Goal: Task Accomplishment & Management: Manage account settings

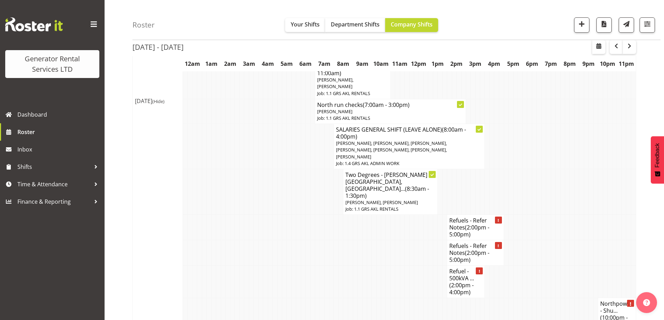
scroll to position [1063, 0]
click at [226, 298] on td at bounding box center [228, 317] width 5 height 39
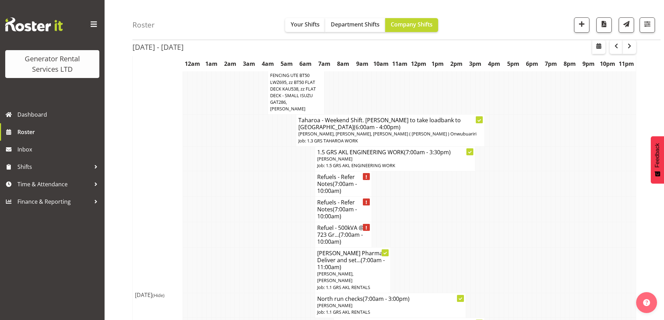
scroll to position [819, 0]
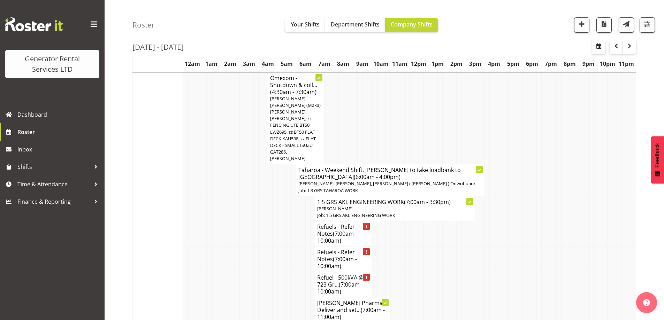
click at [284, 298] on td at bounding box center [284, 321] width 5 height 46
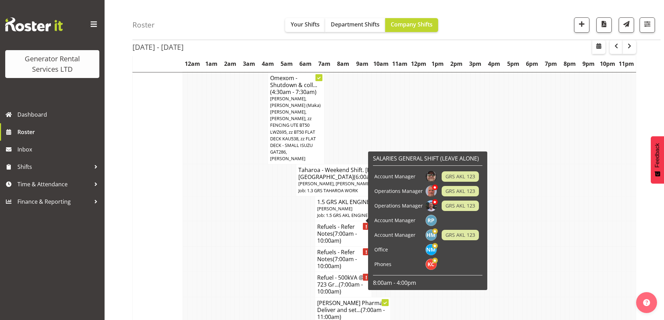
click at [265, 272] on td at bounding box center [265, 284] width 5 height 25
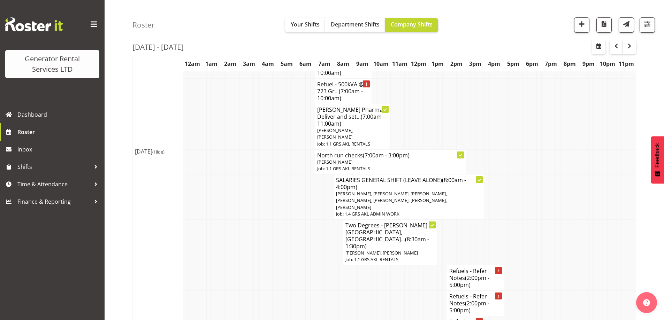
scroll to position [1028, 0]
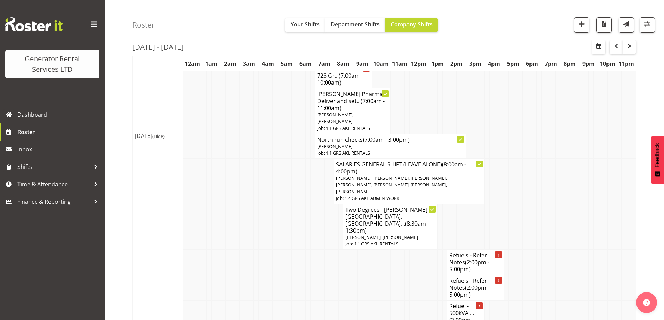
click at [273, 301] on td at bounding box center [275, 317] width 5 height 32
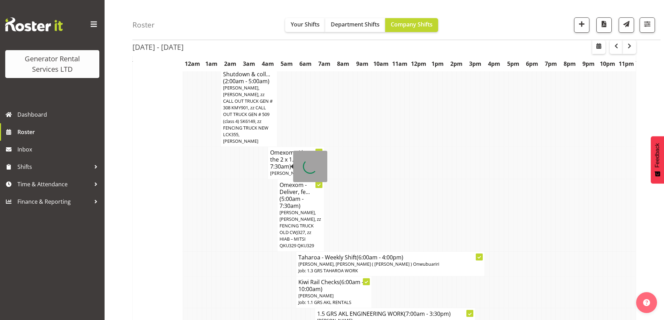
scroll to position [17, 0]
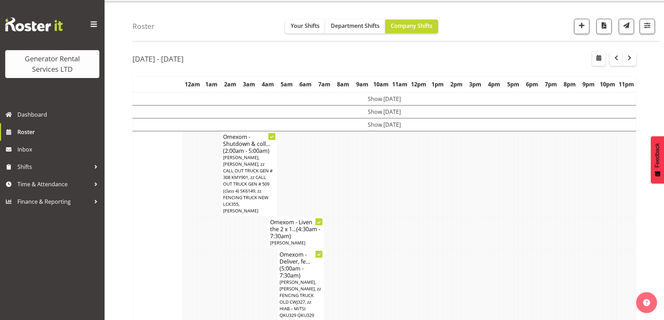
click at [205, 267] on td at bounding box center [204, 285] width 5 height 72
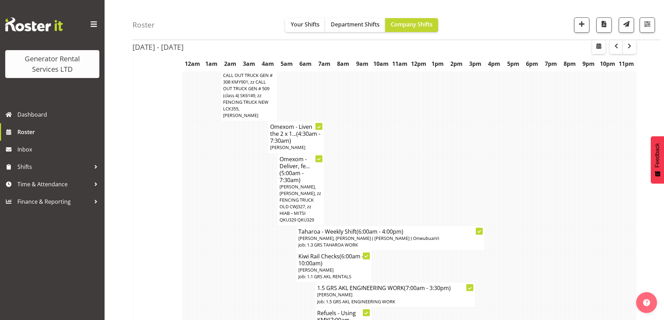
scroll to position [122, 0]
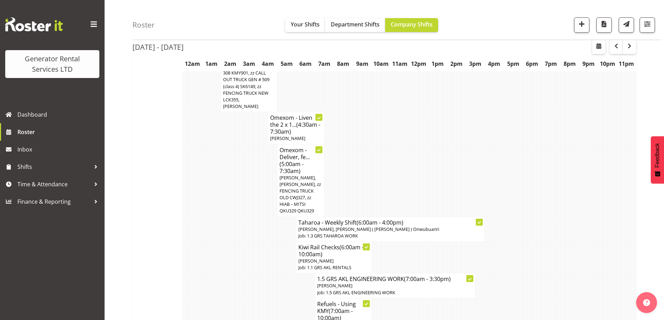
click at [247, 244] on td at bounding box center [246, 258] width 5 height 32
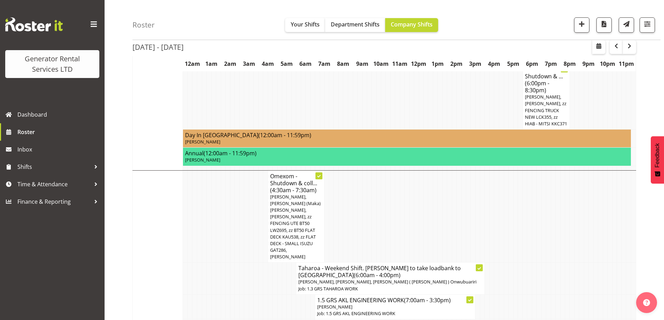
scroll to position [819, 0]
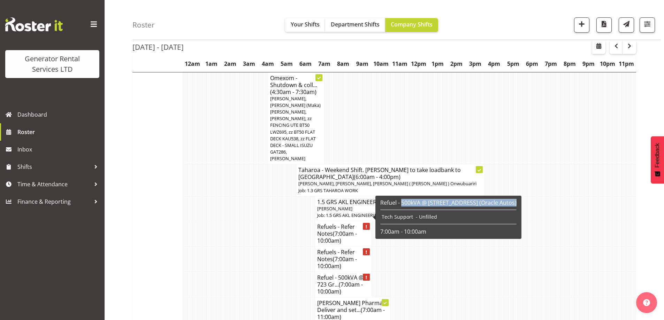
drag, startPoint x: 401, startPoint y: 201, endPoint x: 401, endPoint y: 207, distance: 5.6
click at [401, 207] on div "Refuel - 500kVA @ [STREET_ADDRESS] (Oracle Autos) Tech Support - Unfilled 7:00a…" at bounding box center [448, 217] width 136 height 36
copy h6 "500kVA @ [STREET_ADDRESS] (Oracle Autos)"
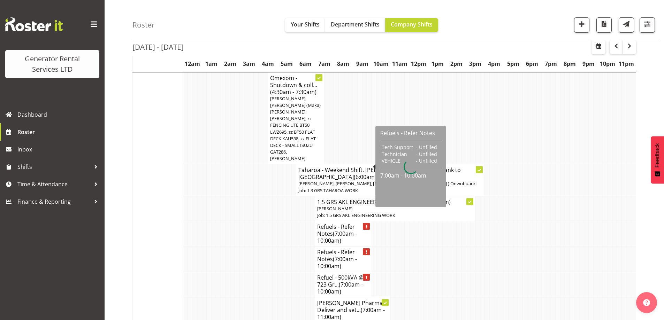
click at [341, 230] on span "(7:00am - 10:00am)" at bounding box center [337, 237] width 40 height 15
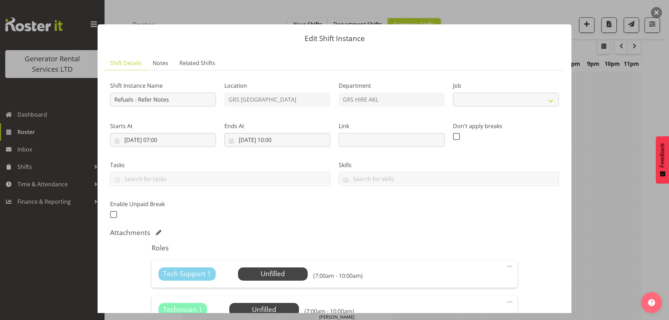
select select "9"
drag, startPoint x: 162, startPoint y: 62, endPoint x: 164, endPoint y: 70, distance: 8.5
click at [162, 62] on span "Notes" at bounding box center [161, 63] width 16 height 8
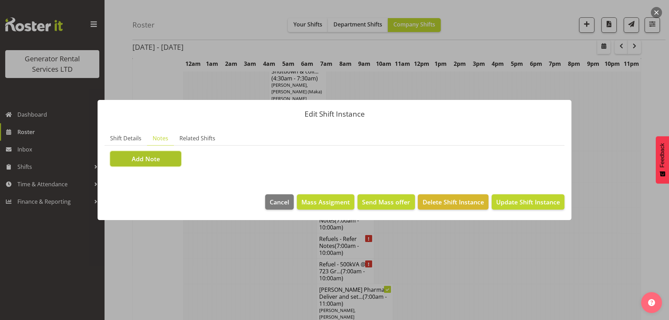
click at [168, 153] on button "Add Note" at bounding box center [145, 158] width 71 height 15
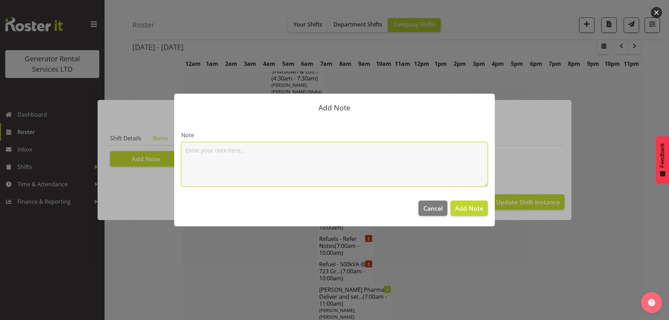
click at [198, 152] on textarea at bounding box center [334, 164] width 307 height 45
paste textarea "500kVA @ [STREET_ADDRESS][PERSON_NAME] (Oracle Autos) #315 @ [STREET_ADDRESS]"
type textarea "500kVA @ [STREET_ADDRESS][PERSON_NAME] (Oracle Autos) #315 @ [STREET_ADDRESS]"
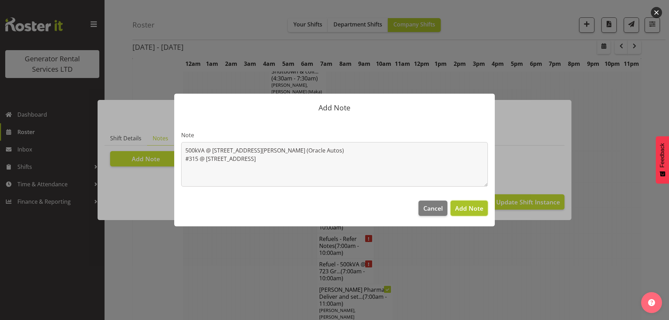
click at [471, 204] on span "Add Note" at bounding box center [469, 208] width 28 height 8
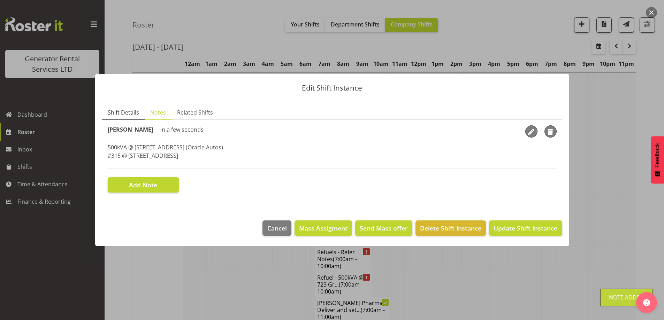
click at [127, 112] on span "Shift Details" at bounding box center [123, 112] width 31 height 8
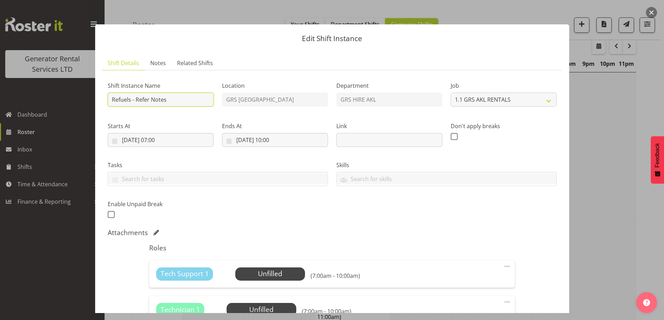
drag, startPoint x: 168, startPoint y: 101, endPoint x: 136, endPoint y: 101, distance: 31.4
click at [136, 101] on input "Refuels - Refer Notes" at bounding box center [161, 100] width 106 height 14
type input "Refuels - Using KMY"
click at [162, 60] on span "Notes" at bounding box center [158, 63] width 16 height 8
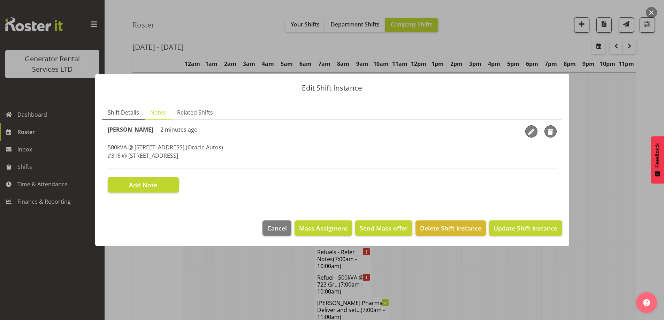
click at [139, 114] on link "Shift Details" at bounding box center [123, 113] width 43 height 14
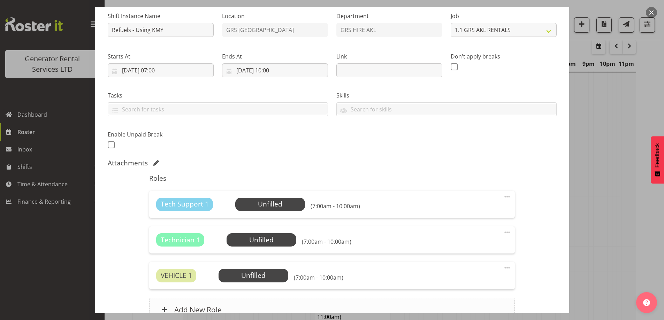
scroll to position [140, 0]
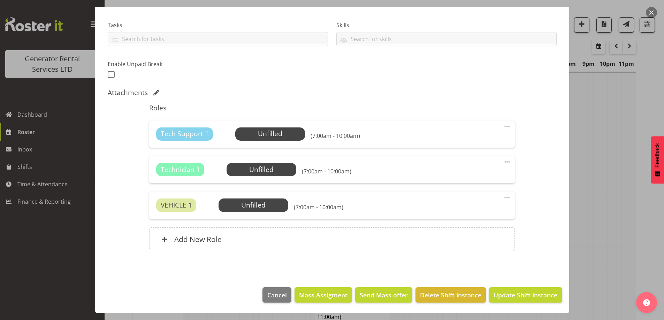
click at [503, 162] on span at bounding box center [507, 162] width 8 height 8
click at [457, 203] on link "Delete" at bounding box center [477, 202] width 67 height 13
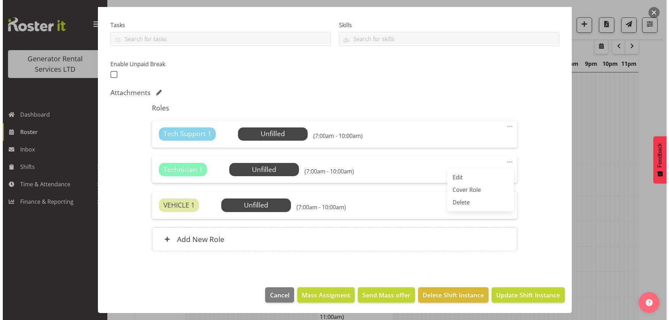
scroll to position [104, 0]
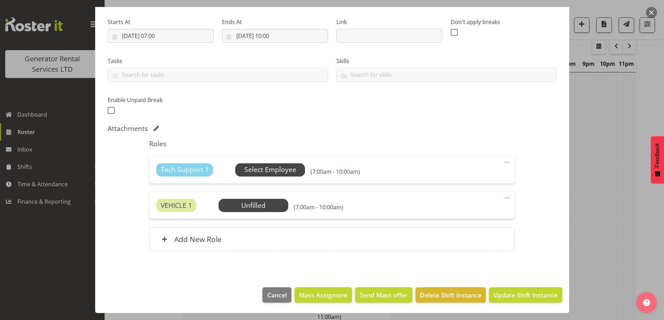
click at [258, 172] on span "Select Employee" at bounding box center [270, 170] width 52 height 10
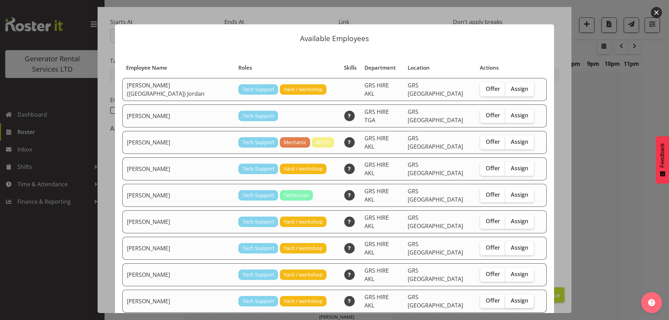
click at [511, 297] on span "Assign" at bounding box center [519, 300] width 17 height 7
click at [505, 299] on input "Assign" at bounding box center [507, 301] width 5 height 5
checkbox input "true"
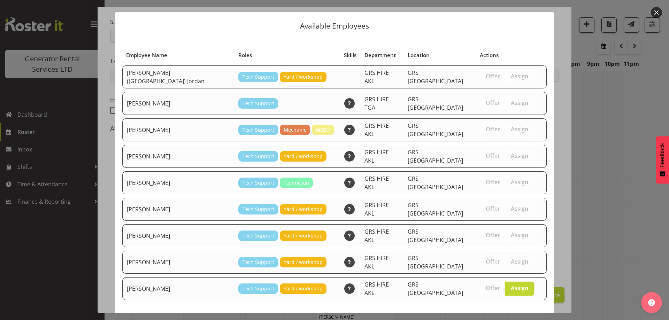
scroll to position [18, 0]
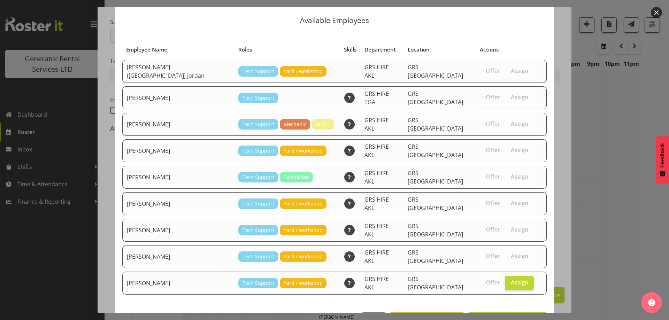
drag, startPoint x: 502, startPoint y: 284, endPoint x: 497, endPoint y: 302, distance: 18.4
click at [502, 306] on footer "Close View Unavailable Staff Assign [PERSON_NAME]" at bounding box center [334, 322] width 439 height 33
click at [497, 313] on button "Assign [PERSON_NAME]" at bounding box center [507, 320] width 79 height 15
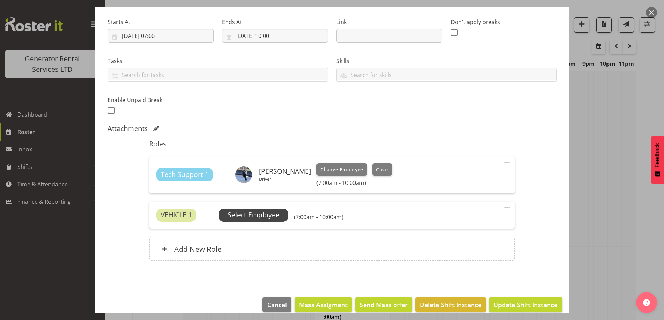
click at [247, 221] on span "Select Employee" at bounding box center [254, 215] width 70 height 13
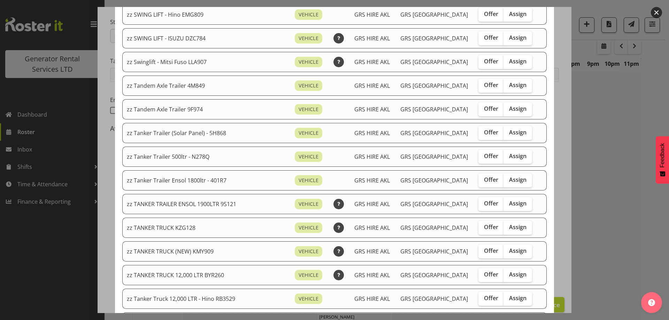
scroll to position [453, 0]
click at [511, 252] on span "Assign" at bounding box center [517, 250] width 17 height 7
click at [508, 252] on input "Assign" at bounding box center [506, 251] width 5 height 5
checkbox input "true"
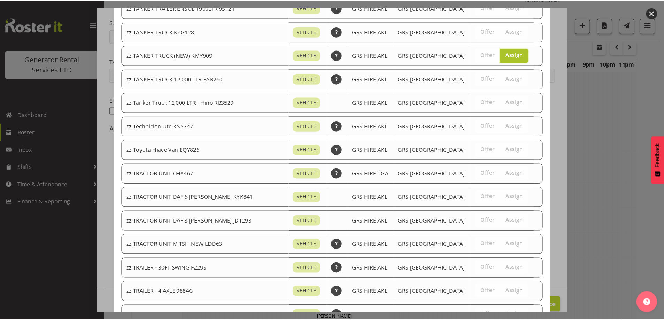
scroll to position [800, 0]
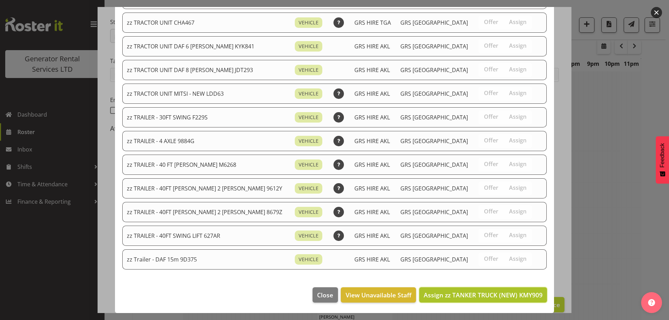
click at [481, 294] on span "Assign zz TANKER TRUCK (NEW) KMY909" at bounding box center [483, 295] width 119 height 8
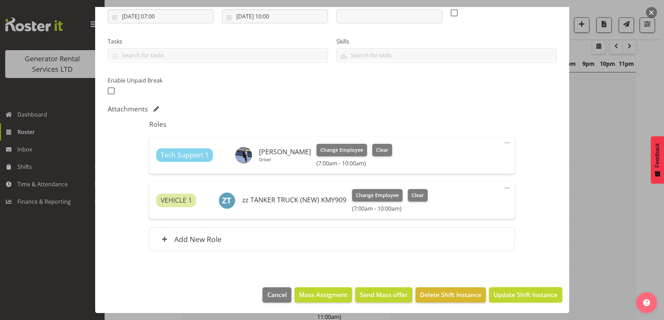
click at [520, 292] on span "Update Shift Instance" at bounding box center [526, 294] width 64 height 9
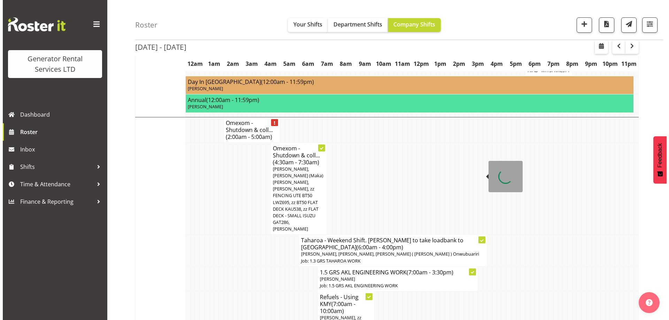
scroll to position [859, 0]
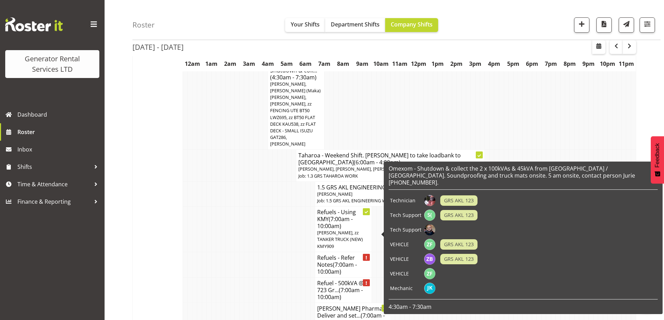
click at [274, 303] on td at bounding box center [275, 326] width 5 height 46
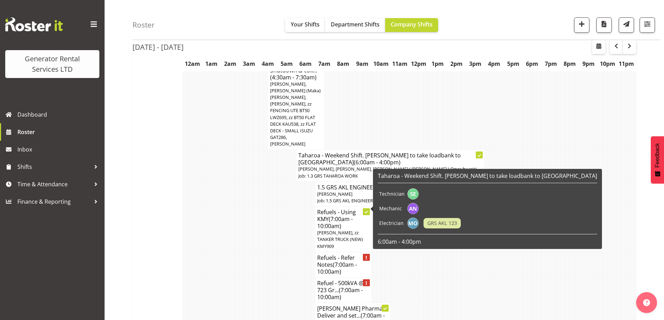
click at [333, 280] on h4 "Refuel - 500kVA @ 723 Gr... (7:00am - 10:00am)" at bounding box center [343, 290] width 52 height 21
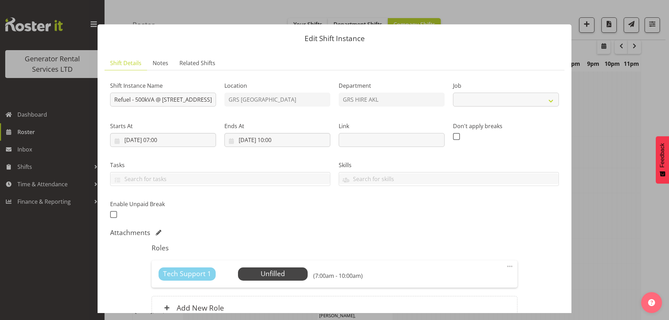
select select "7504"
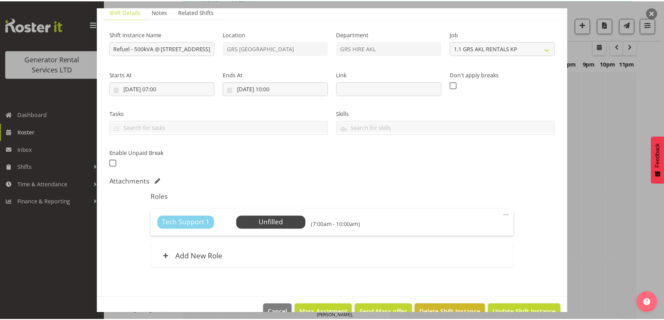
scroll to position [69, 0]
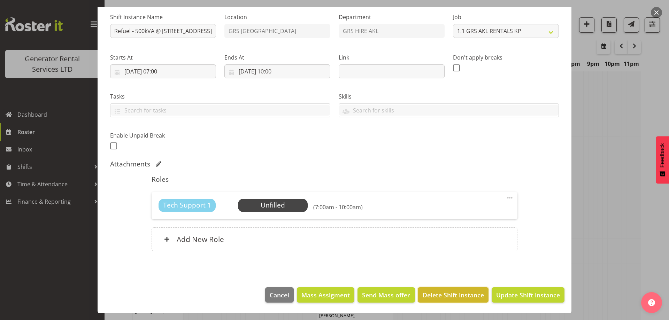
click at [469, 296] on span "Delete Shift Instance" at bounding box center [453, 295] width 61 height 9
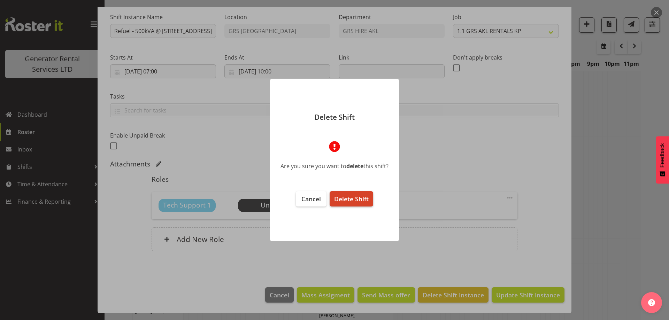
click at [365, 202] on span "Delete Shift" at bounding box center [351, 199] width 35 height 8
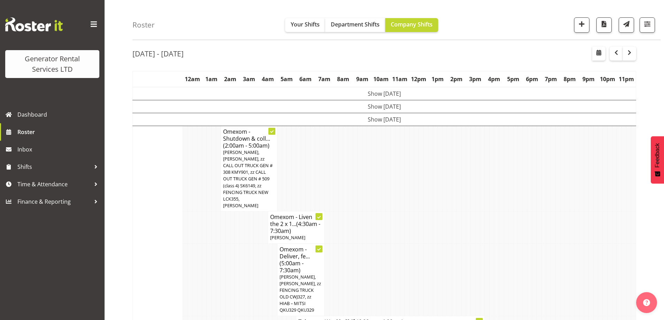
scroll to position [859, 0]
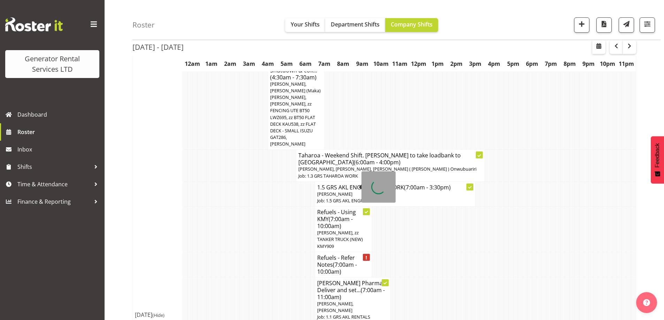
click at [335, 261] on span "(7:00am - 10:00am)" at bounding box center [337, 268] width 40 height 15
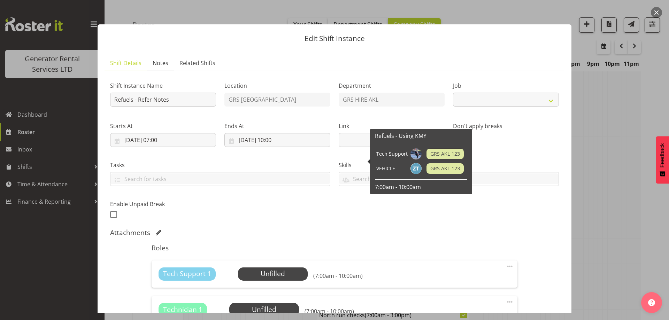
select select
click at [160, 63] on span "Notes" at bounding box center [161, 63] width 16 height 8
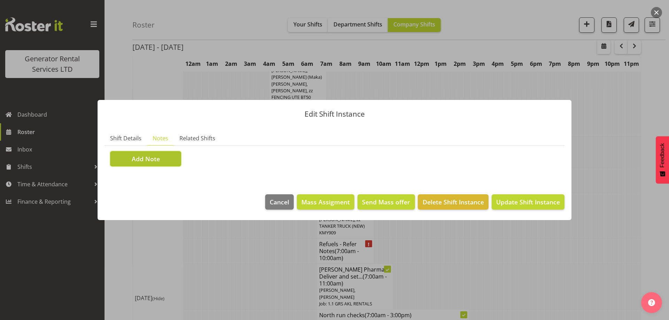
click at [148, 158] on span "Add Note" at bounding box center [146, 158] width 28 height 9
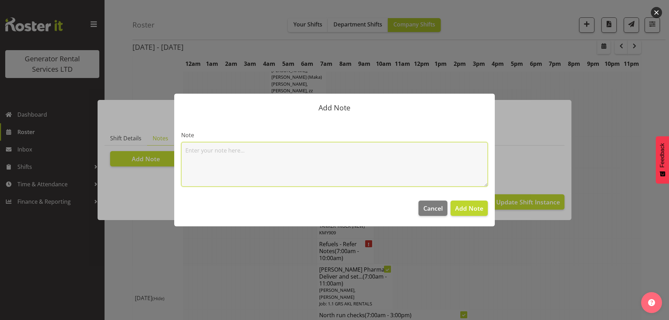
click at [206, 154] on textarea at bounding box center [334, 164] width 307 height 45
paste textarea "#510 @ [GEOGRAPHIC_DATA] #800-1 @ [GEOGRAPHIC_DATA]"
type textarea "#510 @ [GEOGRAPHIC_DATA] #800-1 @ [GEOGRAPHIC_DATA]"
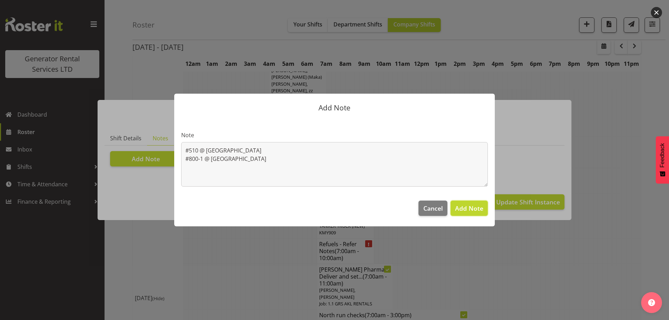
click at [484, 209] on button "Add Note" at bounding box center [469, 208] width 37 height 15
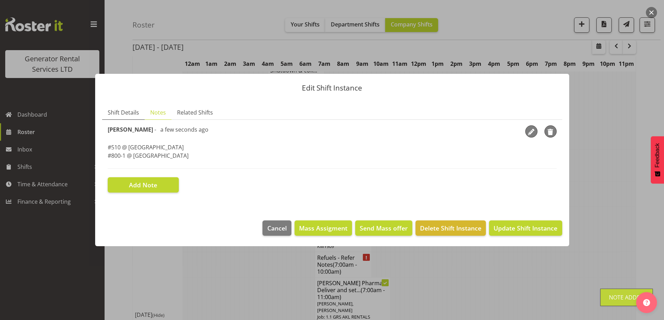
click at [117, 113] on span "Shift Details" at bounding box center [123, 112] width 31 height 8
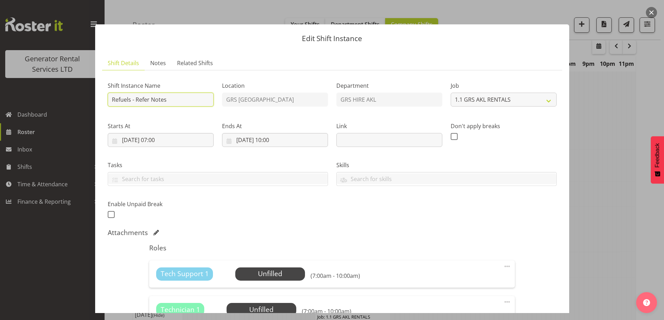
drag, startPoint x: 174, startPoint y: 100, endPoint x: 137, endPoint y: 103, distance: 37.1
click at [137, 103] on input "Refuels - Refer Notes" at bounding box center [161, 100] width 106 height 14
type input "Refuels - Using KZG."
click at [200, 124] on label "Starts At" at bounding box center [161, 126] width 106 height 8
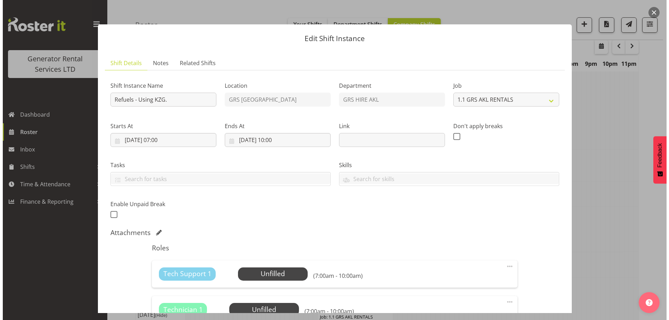
scroll to position [70, 0]
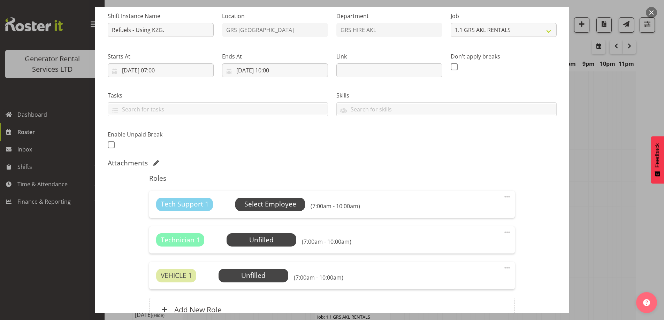
click at [286, 200] on span "Select Employee" at bounding box center [270, 204] width 52 height 10
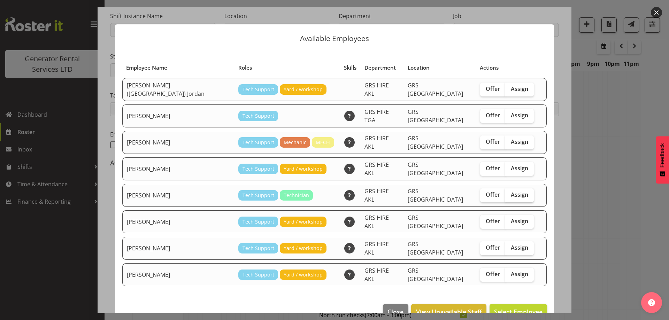
click at [505, 189] on label "Assign" at bounding box center [519, 196] width 29 height 14
click at [505, 193] on input "Assign" at bounding box center [507, 195] width 5 height 5
checkbox input "true"
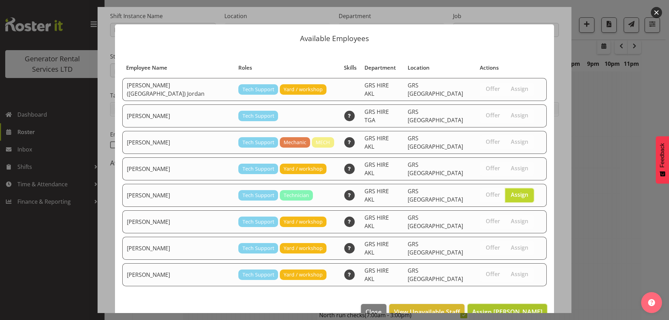
click at [506, 308] on span "Assign [PERSON_NAME]" at bounding box center [507, 312] width 70 height 8
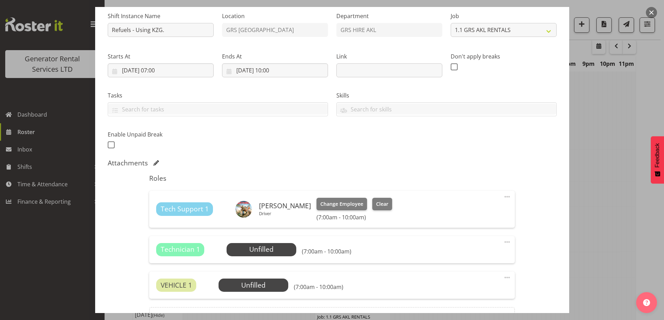
click at [503, 244] on span at bounding box center [507, 242] width 8 height 8
click at [457, 280] on link "Delete" at bounding box center [477, 282] width 67 height 13
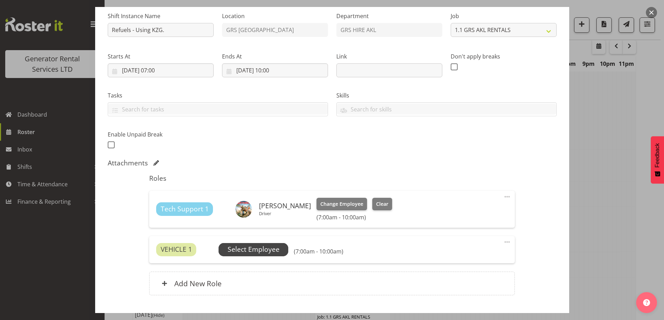
click at [224, 244] on span "Select Employee" at bounding box center [254, 249] width 70 height 13
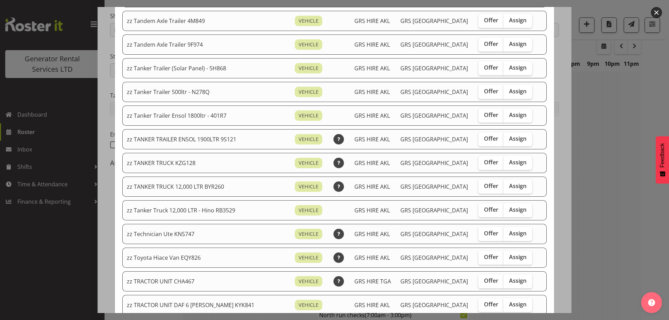
scroll to position [558, 0]
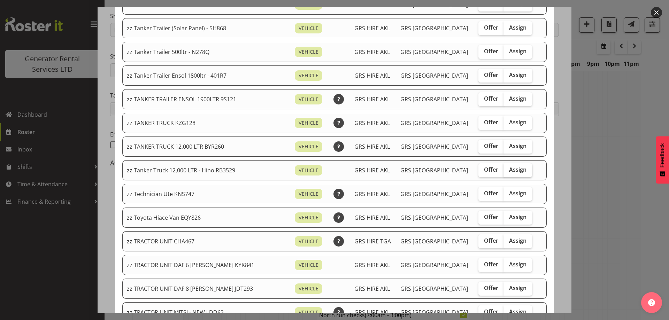
click at [509, 167] on span "Assign" at bounding box center [517, 169] width 17 height 7
click at [507, 168] on input "Assign" at bounding box center [506, 170] width 5 height 5
checkbox input "true"
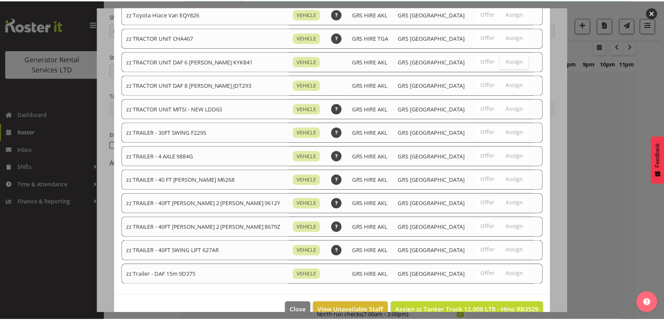
scroll to position [777, 0]
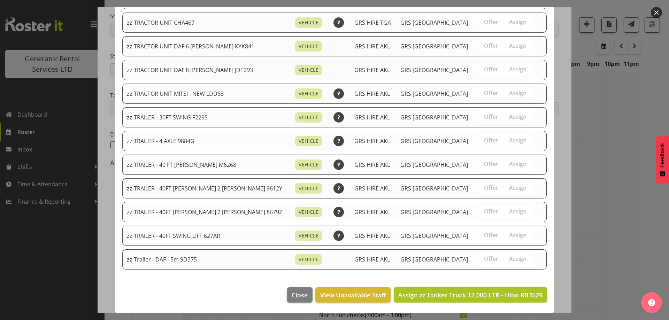
click at [485, 301] on button "Assign zz Tanker Truck 12,000 LTR - Hino RB3529" at bounding box center [470, 295] width 153 height 15
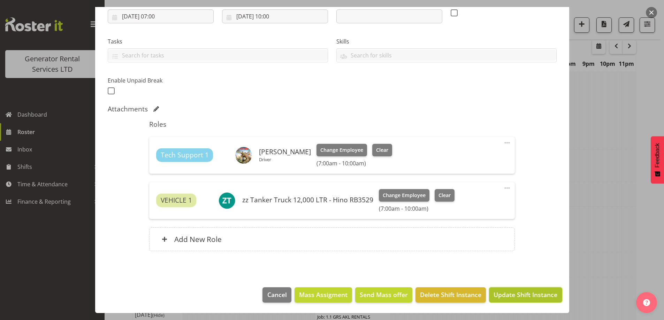
click at [508, 299] on span "Update Shift Instance" at bounding box center [526, 294] width 64 height 9
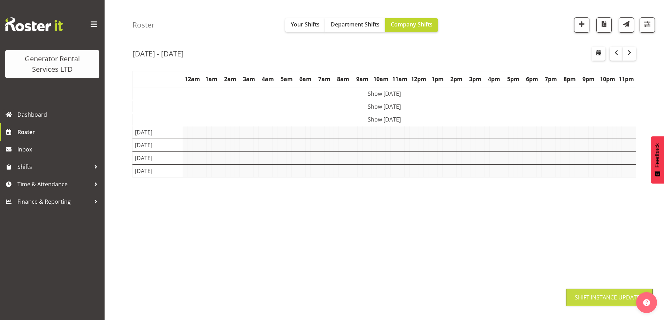
scroll to position [23, 0]
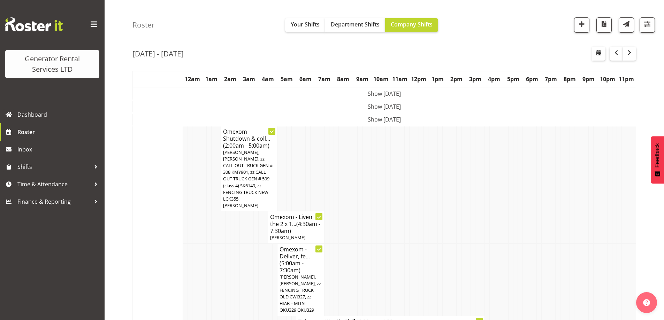
click at [201, 271] on td at bounding box center [199, 280] width 5 height 72
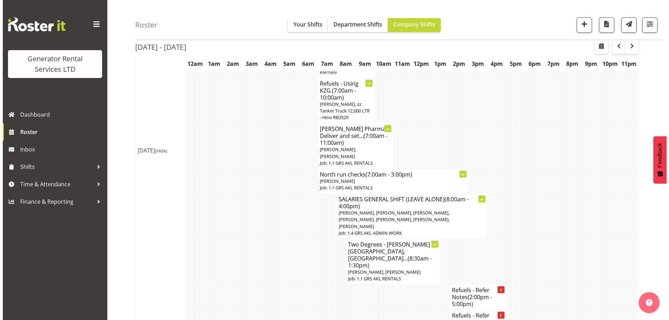
scroll to position [1068, 0]
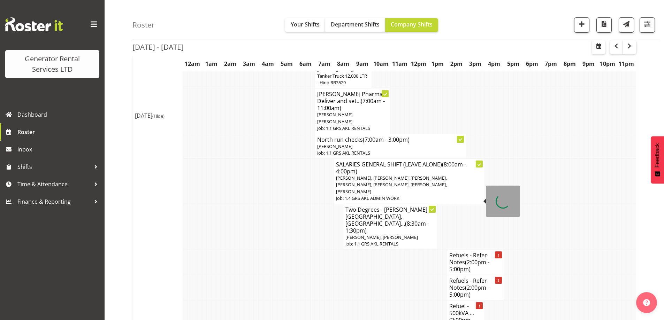
click at [452, 316] on span "(2:00pm - 4:00pm)" at bounding box center [461, 323] width 24 height 15
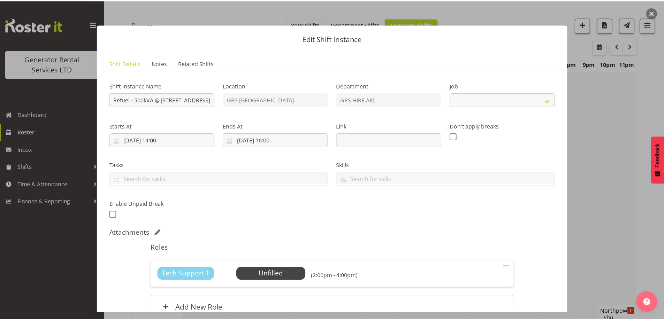
scroll to position [69, 0]
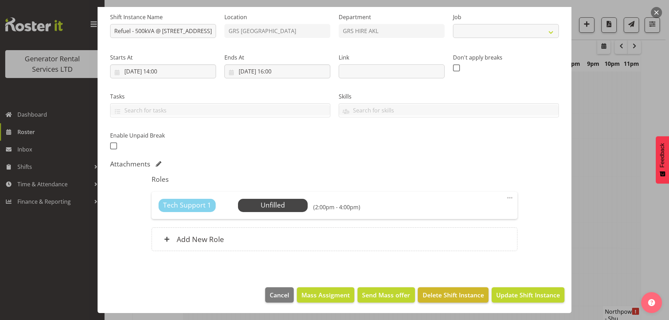
select select "7504"
click at [464, 293] on span "Delete Shift Instance" at bounding box center [453, 295] width 61 height 9
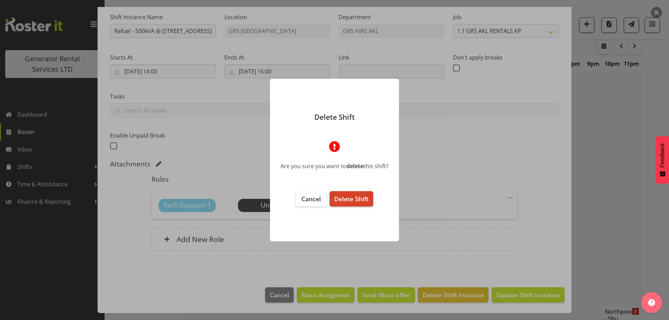
click at [358, 198] on span "Delete Shift" at bounding box center [351, 199] width 35 height 8
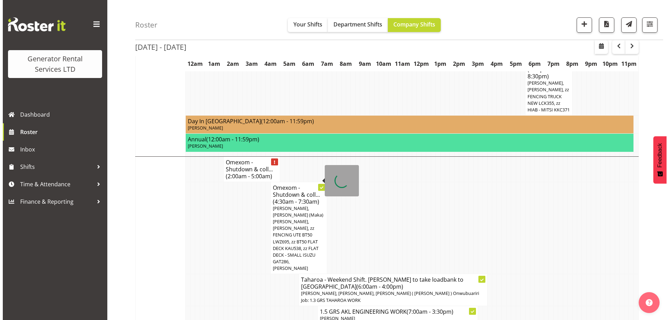
scroll to position [720, 0]
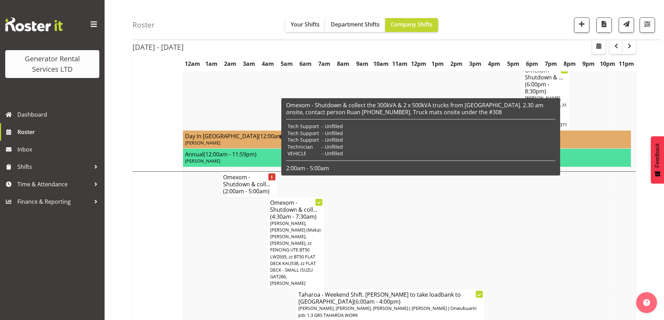
click at [239, 174] on h4 "Omexom - Shutdown & coll... (2:00am - 5:00am)" at bounding box center [249, 184] width 52 height 21
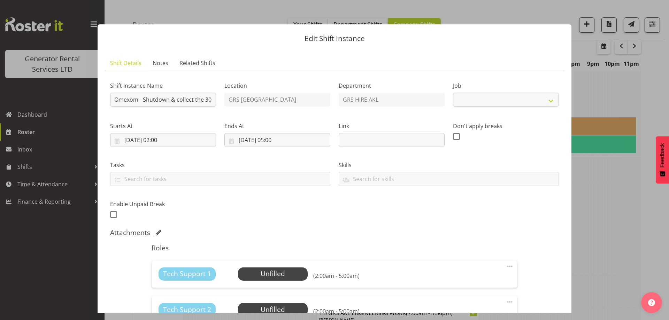
select select "7504"
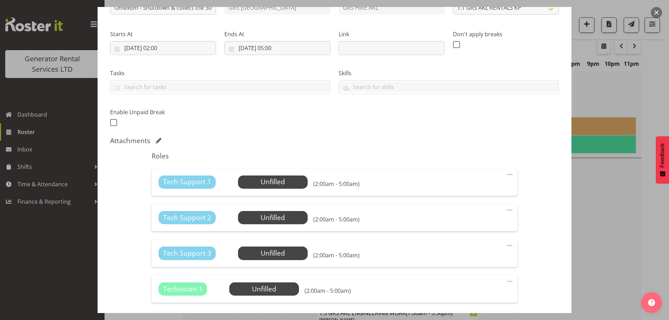
scroll to position [139, 0]
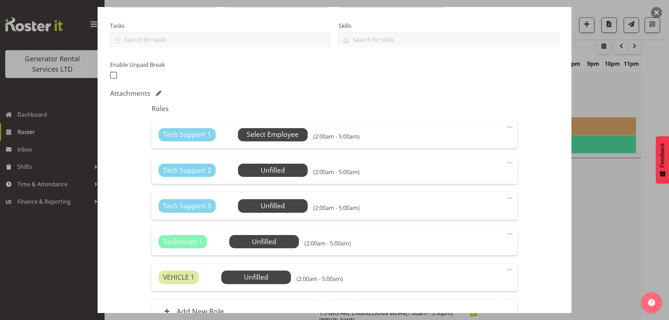
click at [286, 133] on span "Select Employee" at bounding box center [273, 135] width 52 height 10
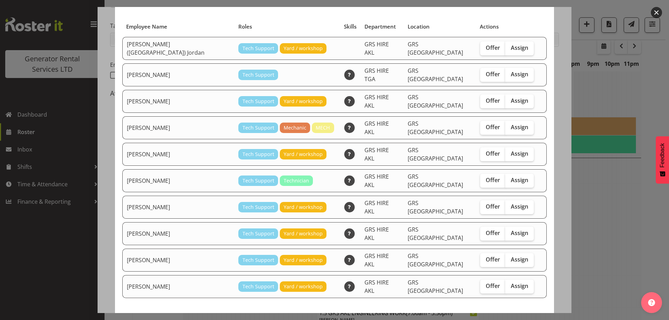
scroll to position [42, 0]
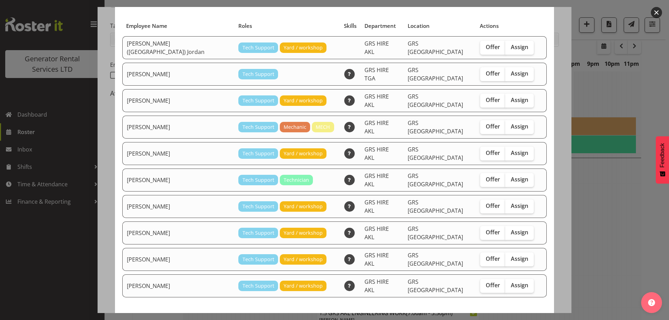
click at [605, 234] on div at bounding box center [334, 160] width 669 height 320
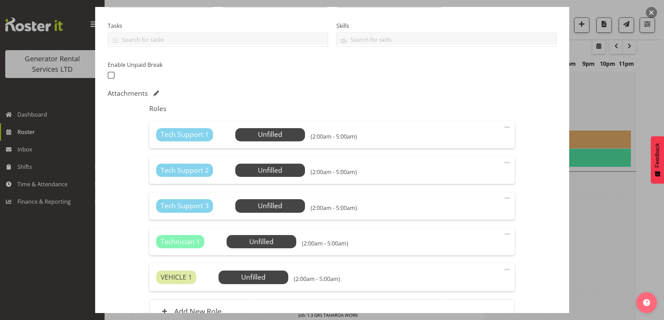
click at [605, 234] on div at bounding box center [332, 160] width 664 height 320
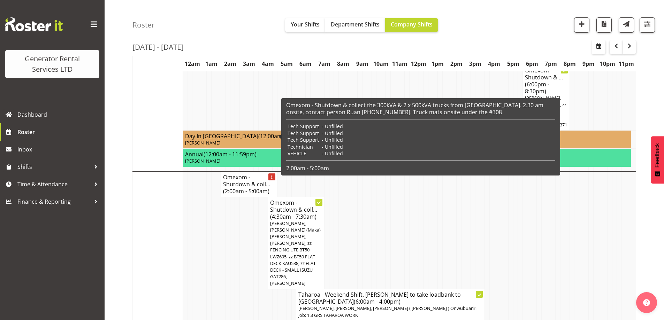
click at [245, 188] on span "(2:00am - 5:00am)" at bounding box center [246, 192] width 46 height 8
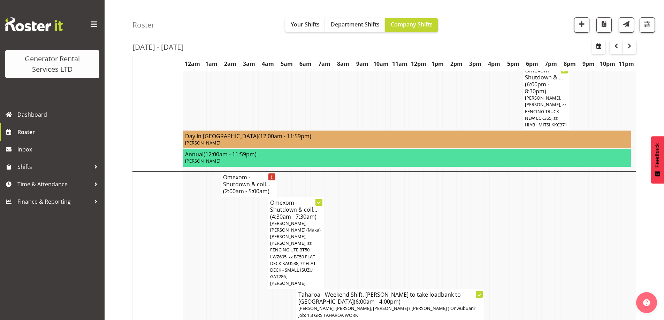
select select
select select "8"
select select "2025"
select select "5"
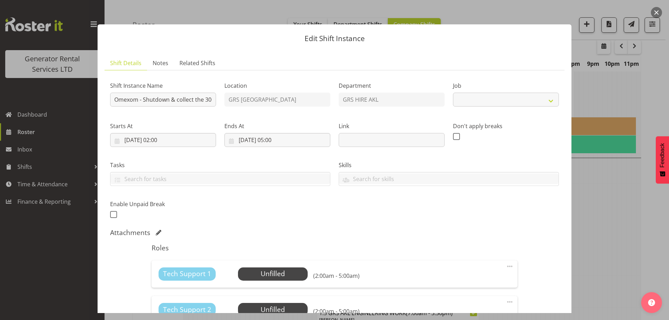
select select "7504"
click at [263, 145] on input "[DATE] 05:00" at bounding box center [277, 140] width 106 height 14
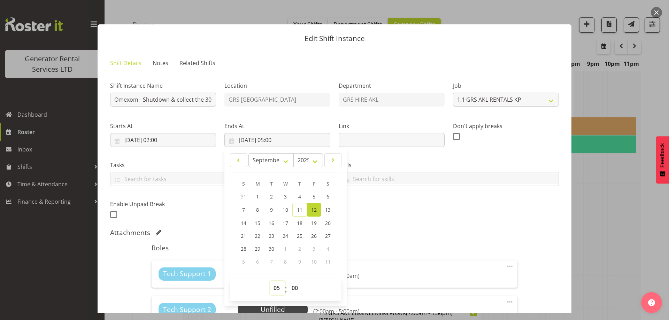
drag, startPoint x: 272, startPoint y: 293, endPoint x: 275, endPoint y: 283, distance: 10.5
click at [272, 293] on select "00 01 02 03 04 05 06 07 08 09 10 11 12 13 14 15 16 17 18 19 20 21 22 23" at bounding box center [278, 288] width 16 height 14
select select "4"
click at [270, 281] on select "00 01 02 03 04 05 06 07 08 09 10 11 12 13 14 15 16 17 18 19 20 21 22 23" at bounding box center [278, 288] width 16 height 14
type input "[DATE] 04:00"
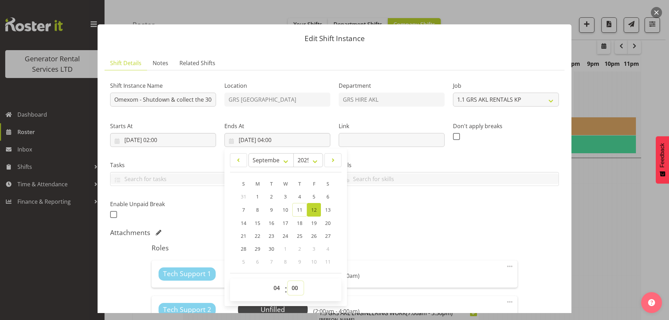
drag, startPoint x: 295, startPoint y: 289, endPoint x: 298, endPoint y: 283, distance: 6.5
click at [295, 289] on select "00 01 02 03 04 05 06 07 08 09 10 11 12 13 14 15 16 17 18 19 20 21 22 23 24 25 2…" at bounding box center [296, 288] width 16 height 14
select select "30"
click at [288, 281] on select "00 01 02 03 04 05 06 07 08 09 10 11 12 13 14 15 16 17 18 19 20 21 22 23 24 25 2…" at bounding box center [296, 288] width 16 height 14
type input "[DATE] 04:30"
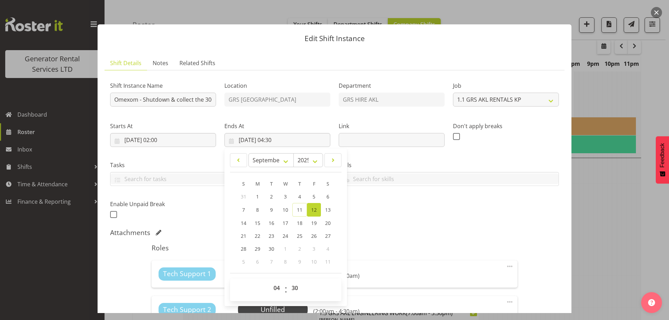
click at [452, 234] on div "Attachments" at bounding box center [334, 233] width 449 height 8
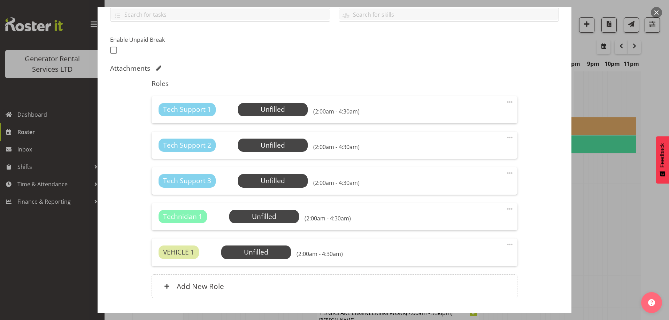
scroll to position [174, 0]
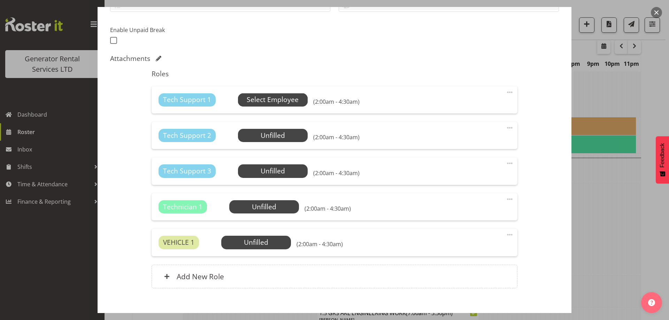
click at [284, 94] on span "Select Employee" at bounding box center [273, 99] width 70 height 13
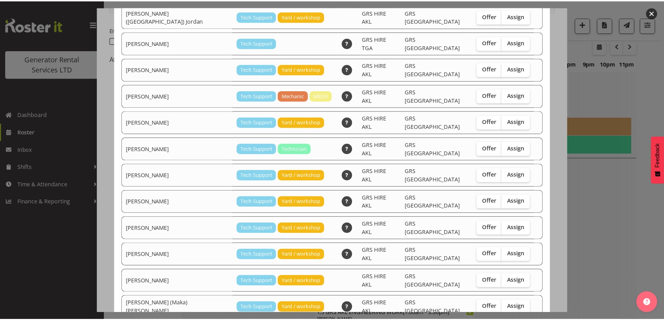
scroll to position [89, 0]
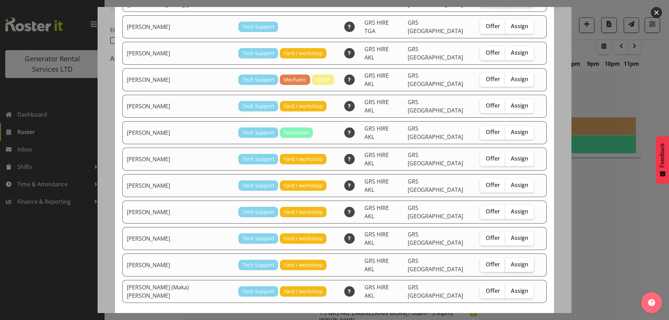
click at [511, 261] on span "Assign" at bounding box center [519, 264] width 17 height 7
click at [505, 262] on input "Assign" at bounding box center [507, 264] width 5 height 5
checkbox input "true"
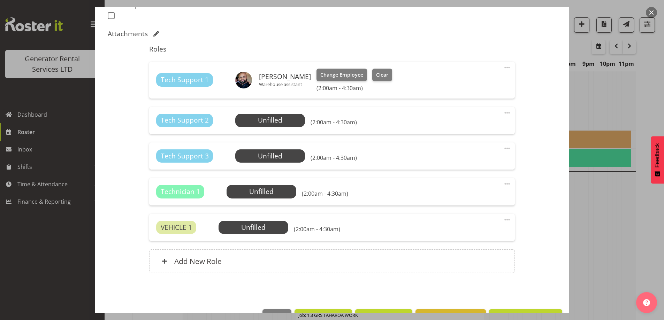
scroll to position [221, 0]
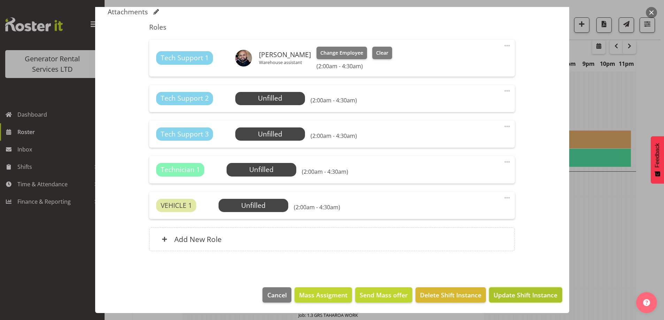
click at [496, 298] on span "Update Shift Instance" at bounding box center [526, 295] width 64 height 9
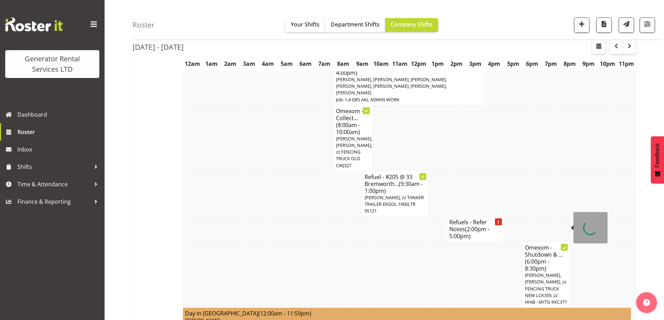
scroll to position [545, 0]
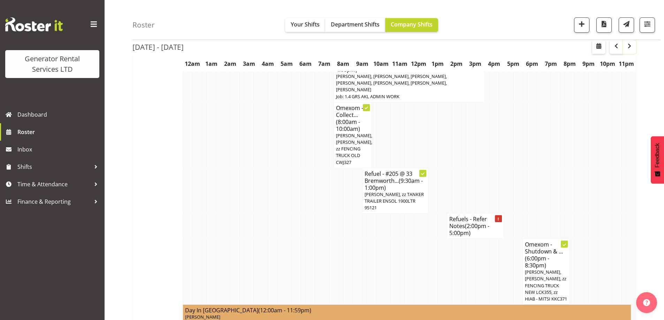
click at [628, 44] on span "button" at bounding box center [629, 46] width 8 height 8
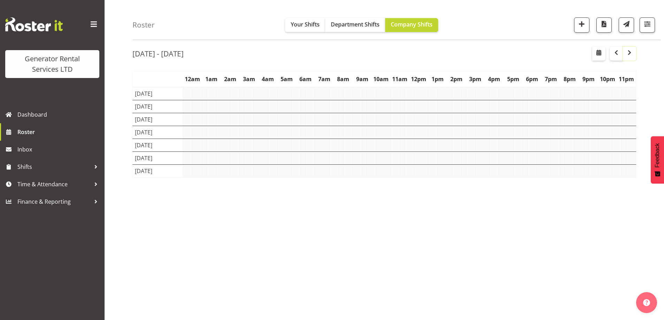
scroll to position [23, 0]
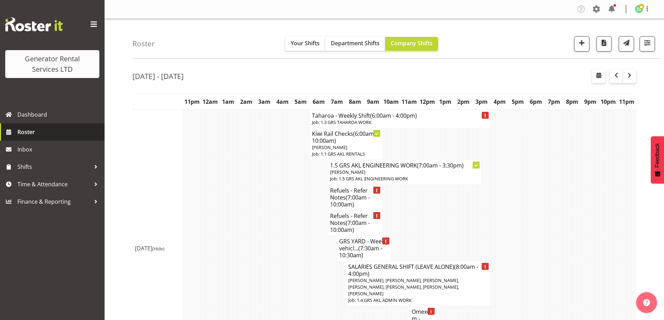
click at [47, 136] on span "Roster" at bounding box center [59, 132] width 84 height 10
